Goal: Find specific page/section: Find specific page/section

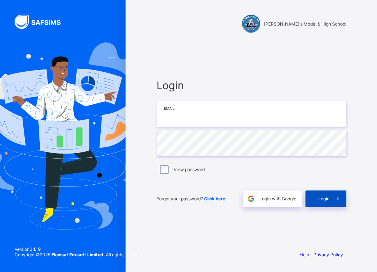
type input "**********"
click at [316, 199] on div "Login" at bounding box center [326, 198] width 41 height 17
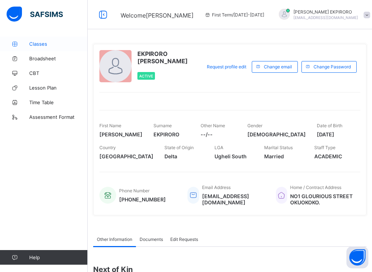
click at [39, 45] on span "Classes" at bounding box center [58, 44] width 58 height 6
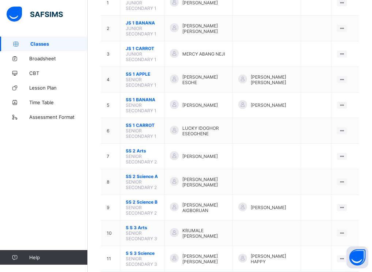
scroll to position [119, 0]
